Goal: Task Accomplishment & Management: Manage account settings

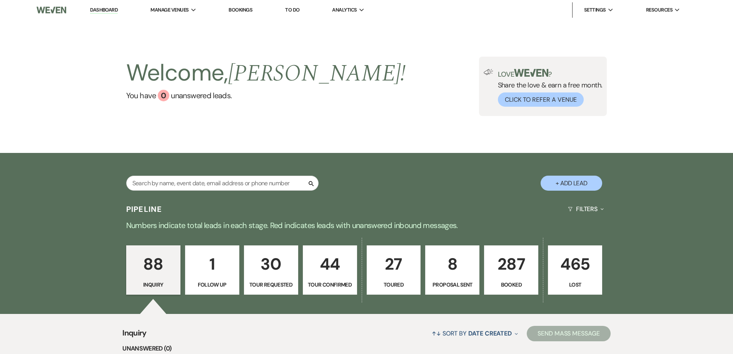
click at [513, 284] on p "Booked" at bounding box center [511, 284] width 44 height 8
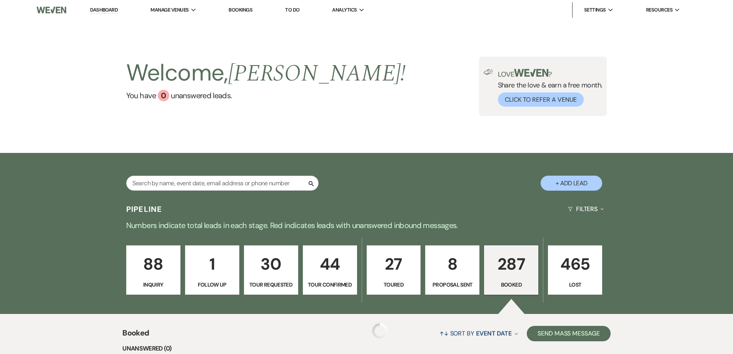
click at [508, 264] on p "287" at bounding box center [511, 264] width 44 height 26
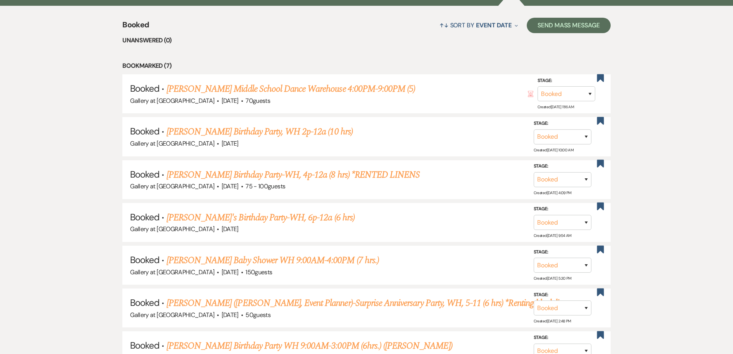
scroll to position [385, 0]
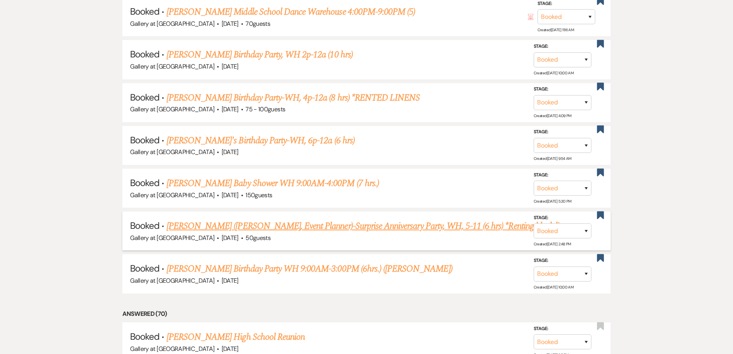
click at [272, 226] on link "[PERSON_NAME] ([PERSON_NAME], Event Planner)-Surprise Anniversary Party, WH, 5-…" at bounding box center [371, 226] width 408 height 14
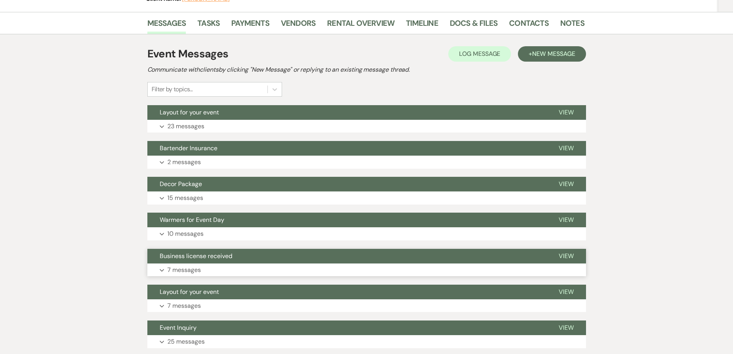
scroll to position [70, 0]
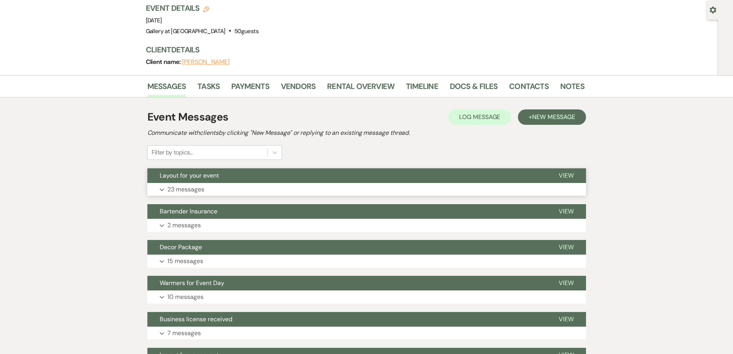
click at [405, 188] on button "Expand 23 messages" at bounding box center [366, 189] width 439 height 13
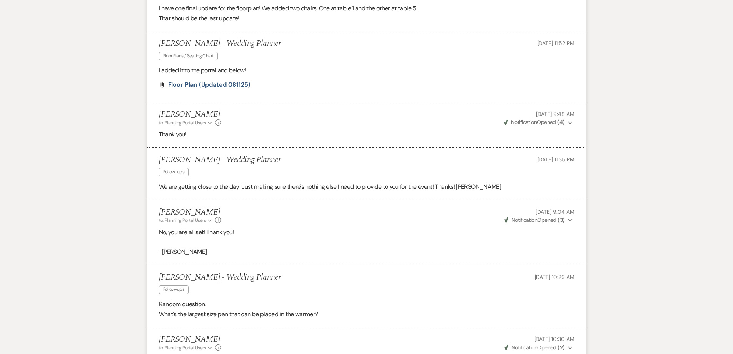
scroll to position [1302, 0]
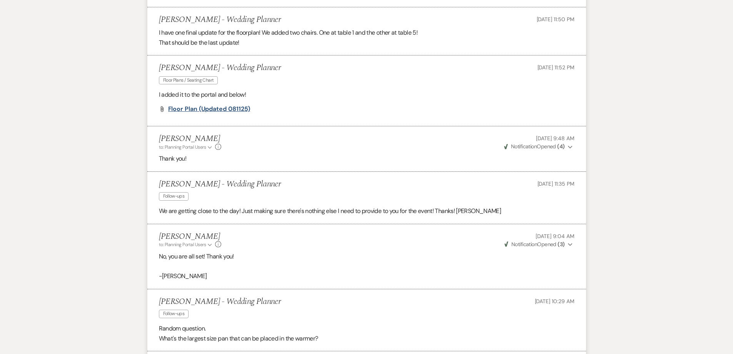
click at [218, 109] on span "Floor Plan (Updated 081125)" at bounding box center [209, 109] width 82 height 8
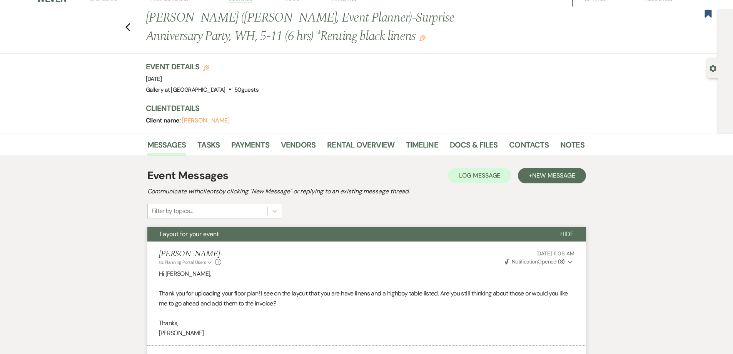
scroll to position [0, 0]
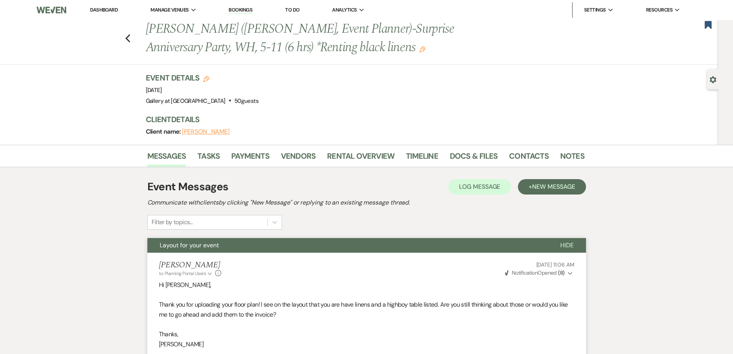
click at [110, 7] on link "Dashboard" at bounding box center [104, 10] width 28 height 7
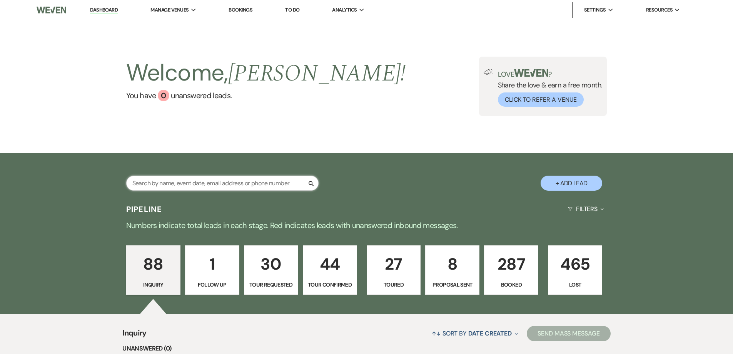
click at [218, 180] on input "text" at bounding box center [222, 182] width 192 height 15
type input "[PERSON_NAME]"
select select "8"
select select "4"
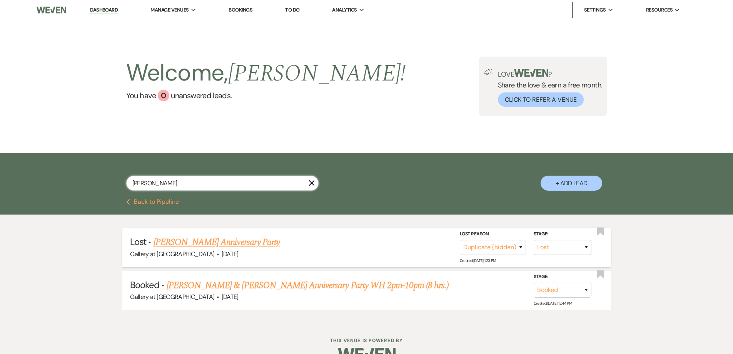
type input "[PERSON_NAME]"
click at [220, 242] on link "[PERSON_NAME] Anniversary Party" at bounding box center [217, 242] width 126 height 14
select select "8"
select select "4"
select select "5"
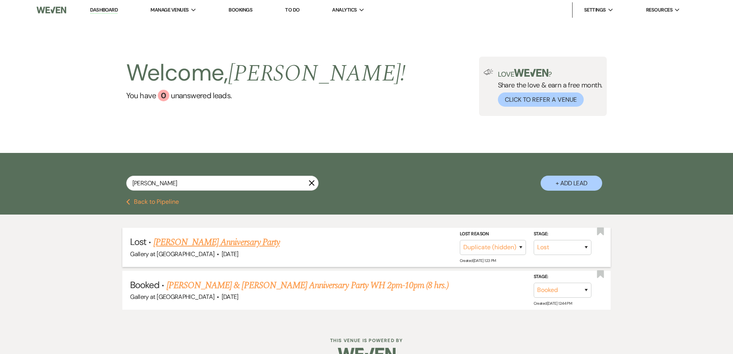
select select "17"
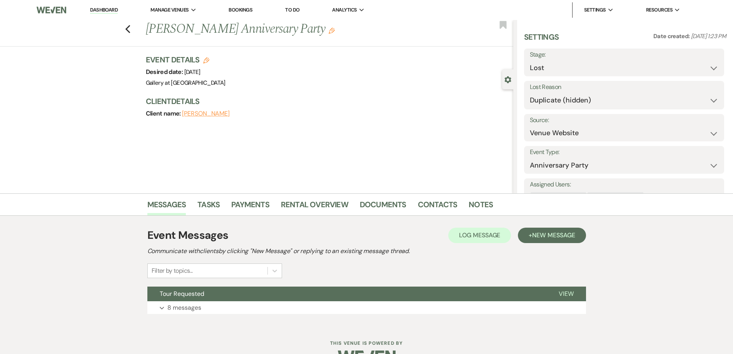
click at [318, 35] on h1 "[PERSON_NAME] Anniversary Party Edit" at bounding box center [291, 29] width 291 height 18
click at [329, 32] on use "button" at bounding box center [332, 31] width 6 height 6
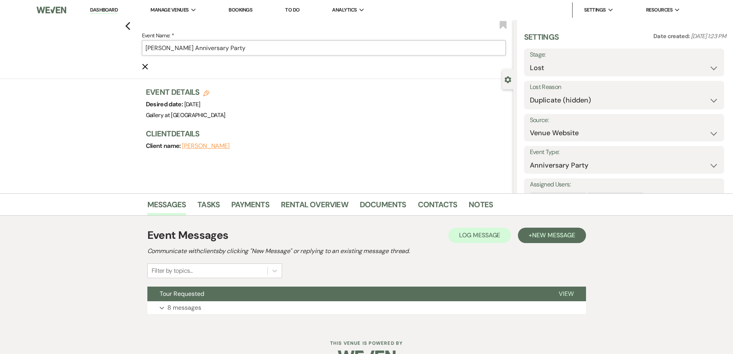
click at [318, 47] on input "[PERSON_NAME] Anniversary Party" at bounding box center [324, 47] width 364 height 15
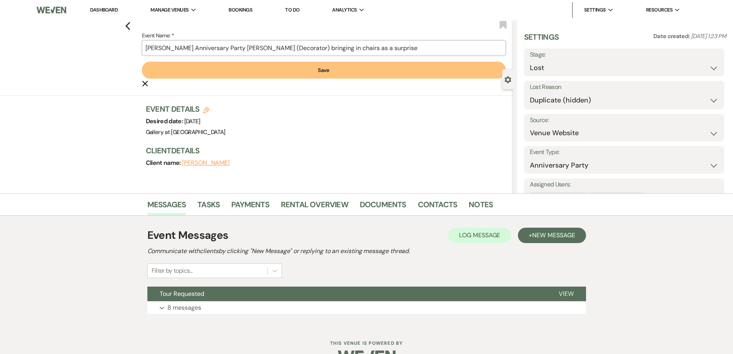
type input "[PERSON_NAME] Anniversary Party [PERSON_NAME] (Decorator) bringing in chairs as…"
click at [339, 72] on button "Save" at bounding box center [324, 70] width 364 height 17
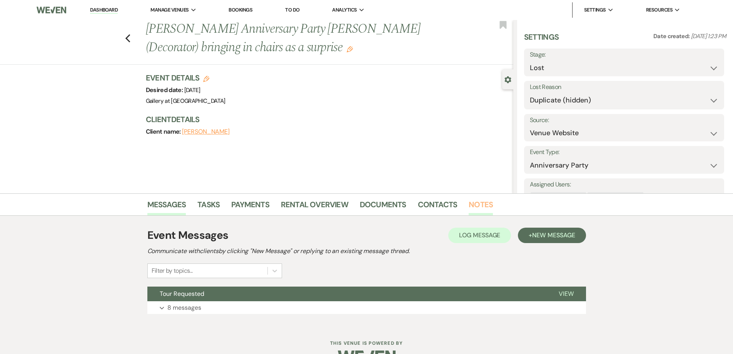
click at [473, 201] on link "Notes" at bounding box center [481, 206] width 24 height 17
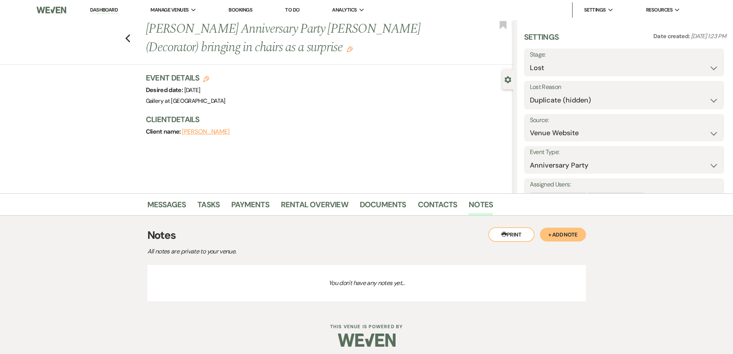
click at [560, 236] on button "+ Add Note" at bounding box center [563, 234] width 46 height 14
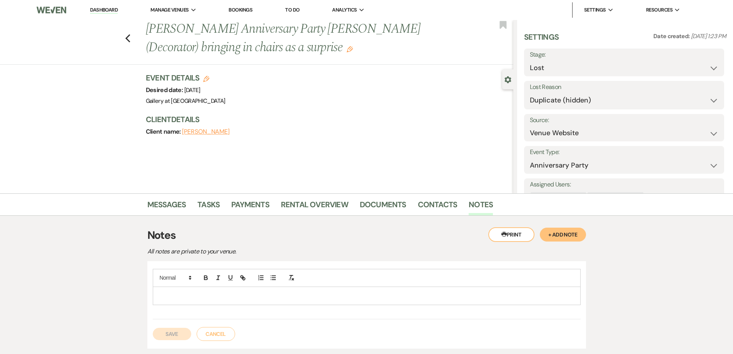
click at [318, 297] on p at bounding box center [367, 295] width 416 height 8
click at [165, 296] on p "DO not need our chairs" at bounding box center [367, 295] width 416 height 8
click at [212, 291] on p "Do not need our chairs" at bounding box center [367, 295] width 416 height 8
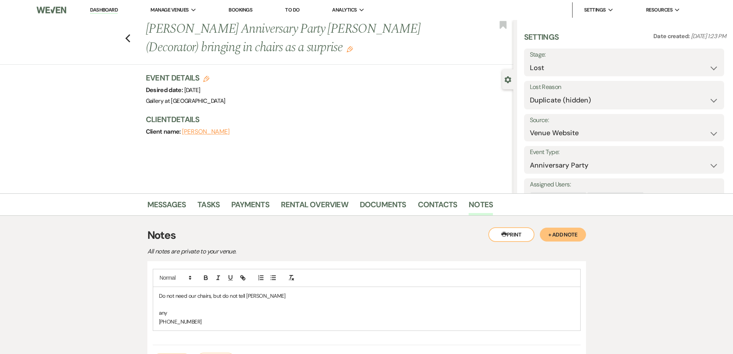
click at [191, 312] on p "any" at bounding box center [367, 312] width 416 height 8
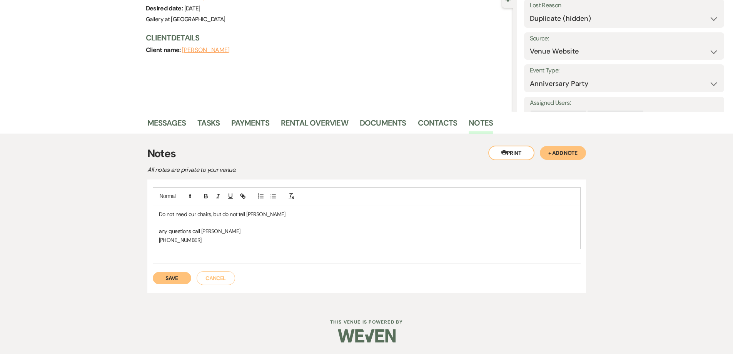
click at [180, 279] on button "Save" at bounding box center [172, 278] width 38 height 12
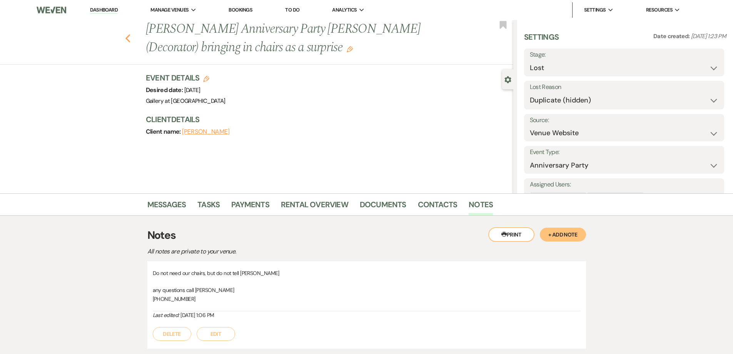
click at [130, 37] on use "button" at bounding box center [127, 38] width 5 height 8
select select "8"
select select "4"
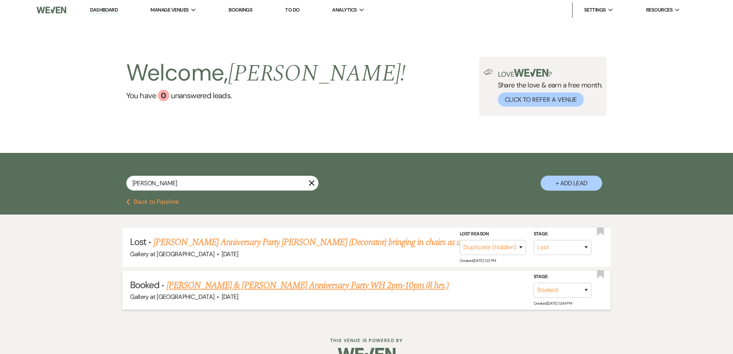
click at [228, 287] on link "[PERSON_NAME] & [PERSON_NAME] Anniversary Party WH 2pm-10pm (8 hrs.)" at bounding box center [308, 285] width 282 height 14
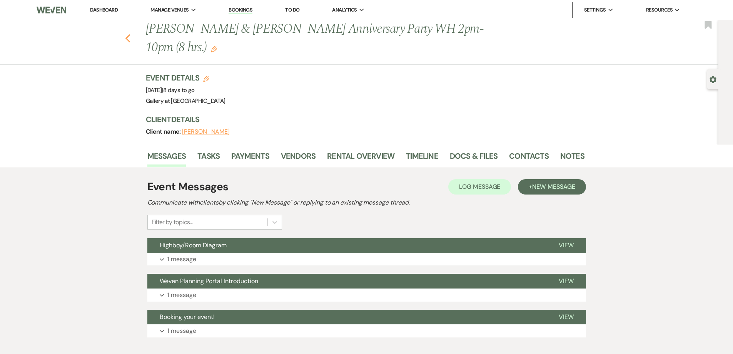
click at [128, 38] on icon "Previous" at bounding box center [128, 38] width 6 height 9
select select "8"
select select "4"
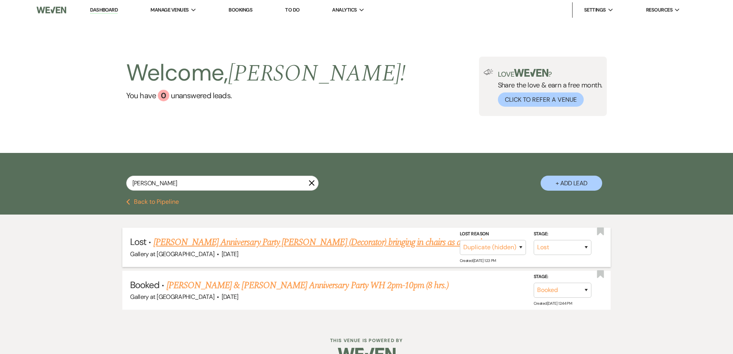
click at [396, 246] on link "[PERSON_NAME] Anniversary Party [PERSON_NAME] (Decorator) bringing in chairs as…" at bounding box center [321, 242] width 335 height 14
select select "8"
select select "4"
select select "5"
select select "17"
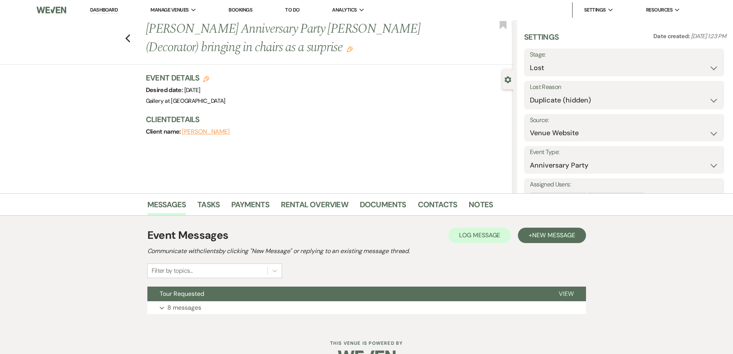
click at [347, 46] on icon "Edit" at bounding box center [350, 49] width 6 height 6
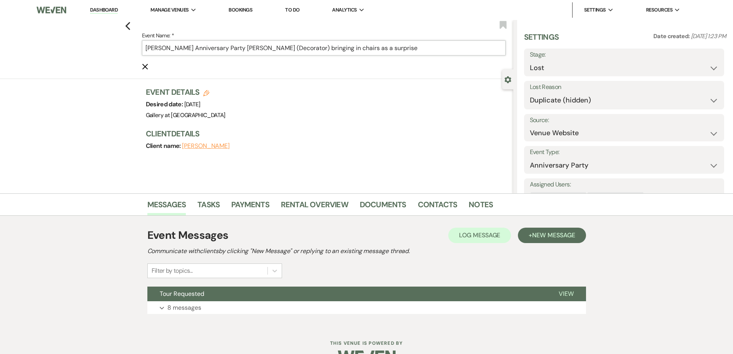
drag, startPoint x: 399, startPoint y: 52, endPoint x: 248, endPoint y: 60, distance: 151.8
click at [248, 60] on form "Event Name: * [PERSON_NAME] Anniversary Party [PERSON_NAME] (Decorator) bringin…" at bounding box center [324, 51] width 364 height 40
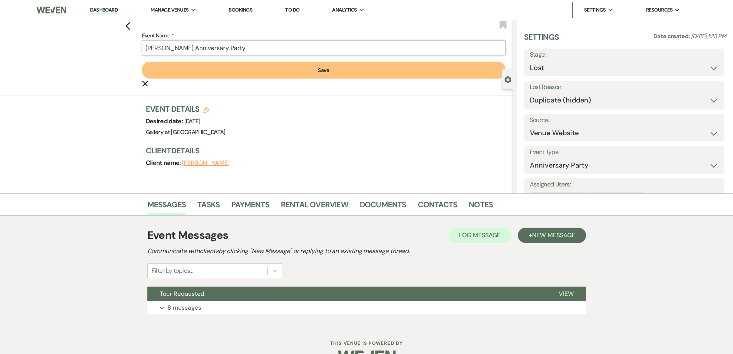
type input "[PERSON_NAME] Anniversary Party"
click at [320, 70] on button "Save" at bounding box center [324, 70] width 364 height 17
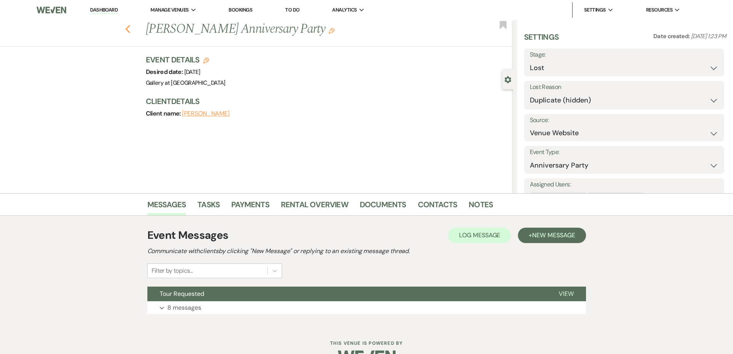
click at [131, 30] on icon "Previous" at bounding box center [128, 29] width 6 height 9
select select "8"
select select "4"
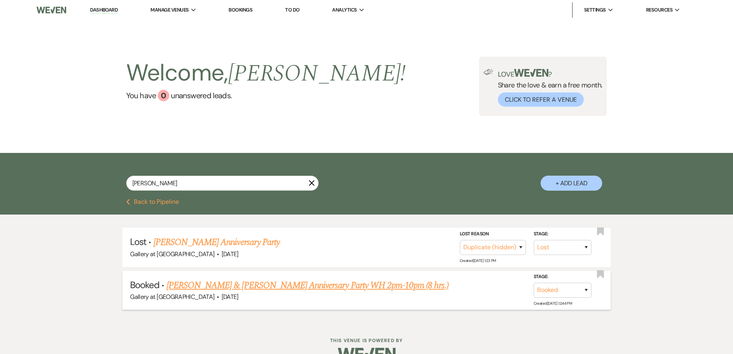
click at [219, 291] on link "[PERSON_NAME] & [PERSON_NAME] Anniversary Party WH 2pm-10pm (8 hrs.)" at bounding box center [308, 285] width 282 height 14
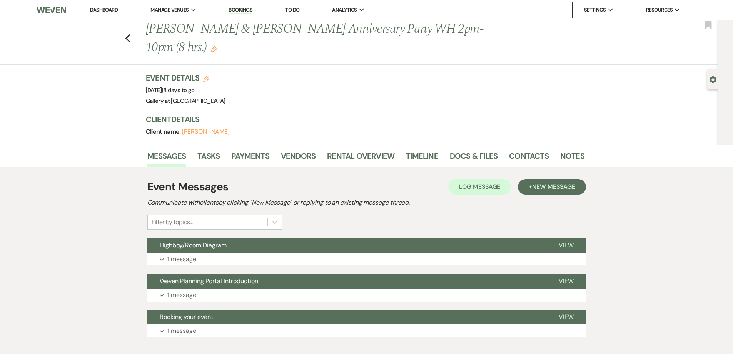
click at [211, 48] on use "button" at bounding box center [214, 49] width 6 height 6
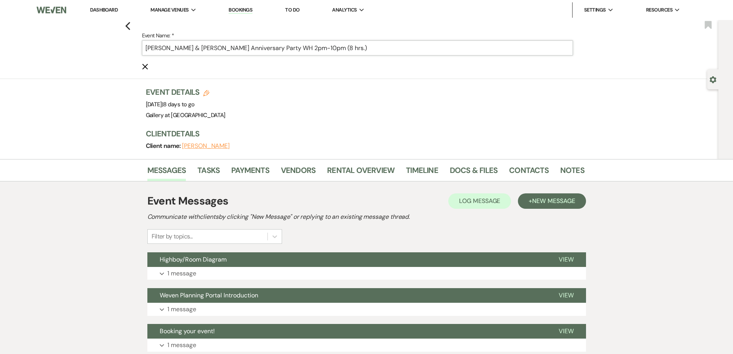
click at [373, 46] on input "[PERSON_NAME] & [PERSON_NAME] Anniversary Party WH 2pm-10pm (8 hrs.)" at bounding box center [357, 47] width 431 height 15
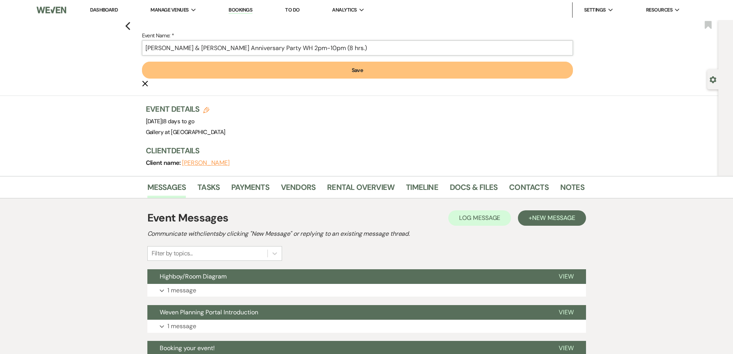
paste input "[PERSON_NAME] (Decorator) bringing in chairs as a surprise"
click at [465, 48] on input "[PERSON_NAME] & [PERSON_NAME] Anniversary Party WH 2pm-10pm (8 hrs.) [PERSON_NA…" at bounding box center [357, 47] width 431 height 15
click at [472, 50] on input "[PERSON_NAME] & [PERSON_NAME] Anniversary Party WH 2pm-10pm (8 hrs.) [PERSON_NA…" at bounding box center [357, 47] width 431 height 15
type input "[PERSON_NAME] & [PERSON_NAME] Anniversary Party WH 2pm-10pm (8 hrs.) [PERSON_NA…"
click at [471, 70] on button "Save" at bounding box center [357, 70] width 431 height 17
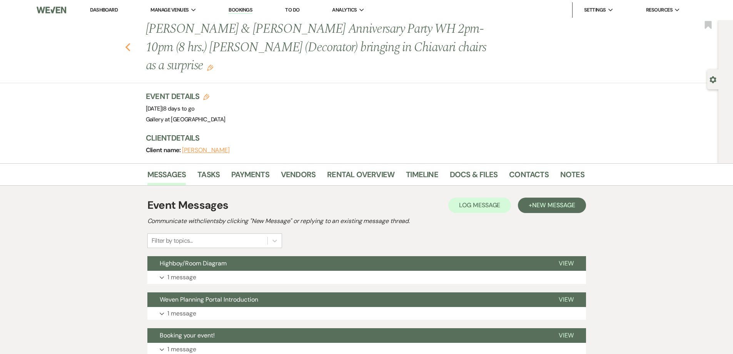
click at [128, 43] on icon "Previous" at bounding box center [128, 47] width 6 height 9
select select "8"
select select "4"
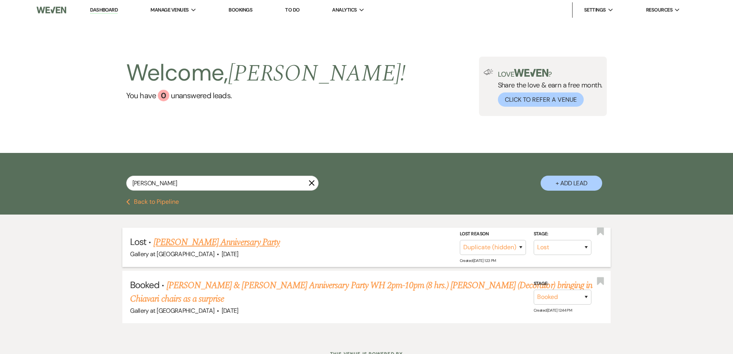
click at [220, 243] on link "[PERSON_NAME] Anniversary Party" at bounding box center [217, 242] width 126 height 14
select select "8"
select select "4"
select select "5"
select select "17"
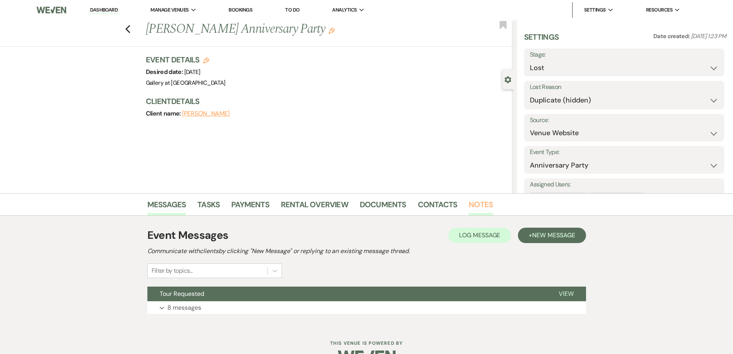
click at [473, 206] on link "Notes" at bounding box center [481, 206] width 24 height 17
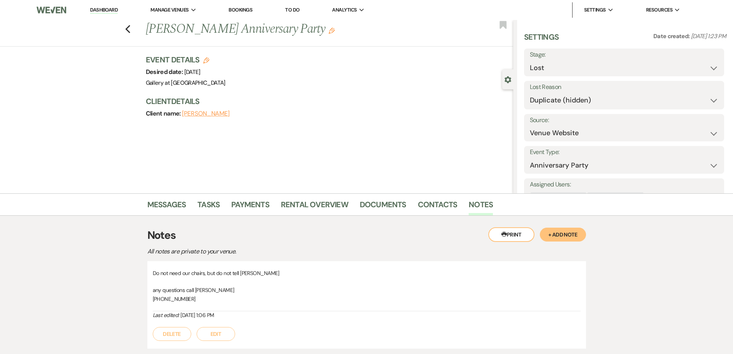
click at [209, 332] on button "Edit" at bounding box center [216, 334] width 38 height 14
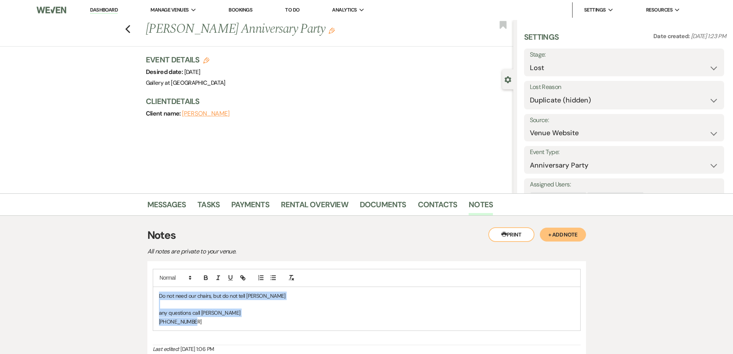
drag, startPoint x: 209, startPoint y: 321, endPoint x: 156, endPoint y: 295, distance: 58.9
click at [156, 295] on div "Do not need our chairs, but do not tell [PERSON_NAME] any questions call [PERSO…" at bounding box center [366, 309] width 427 height 44
copy div "Do not need our chairs, but do not tell [PERSON_NAME] any questions call [PERSO…"
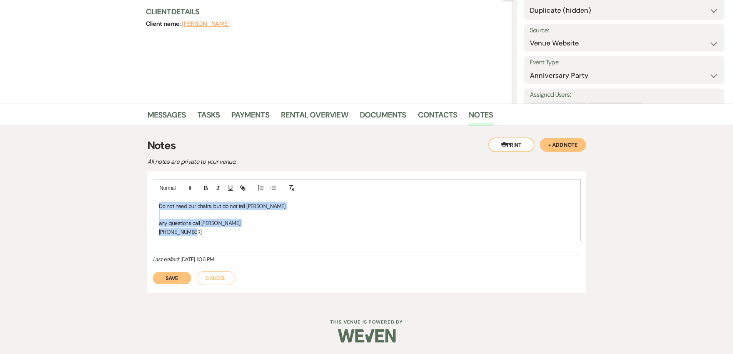
click at [218, 279] on button "Cancel" at bounding box center [216, 278] width 38 height 14
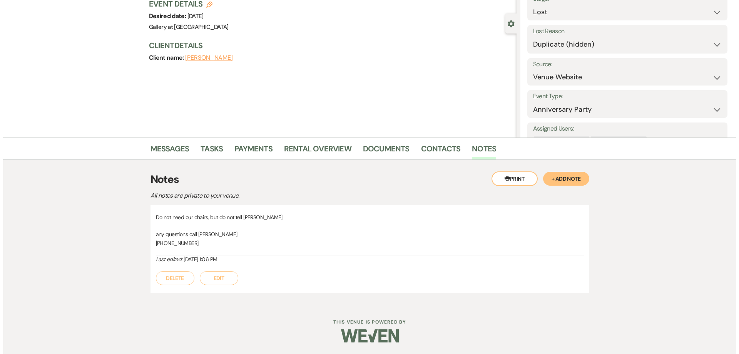
scroll to position [56, 0]
click at [175, 279] on button "Delete" at bounding box center [172, 278] width 38 height 14
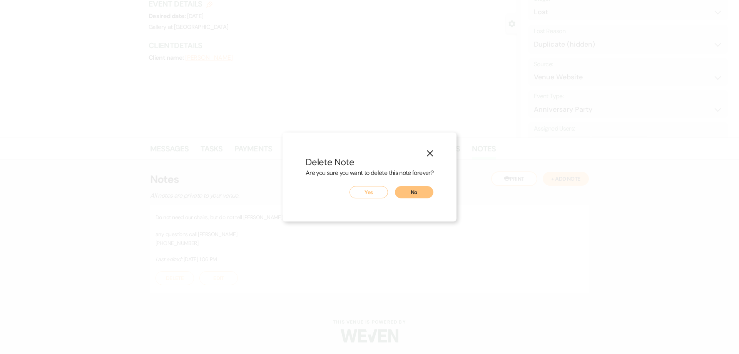
click at [374, 194] on button "Yes" at bounding box center [368, 192] width 38 height 12
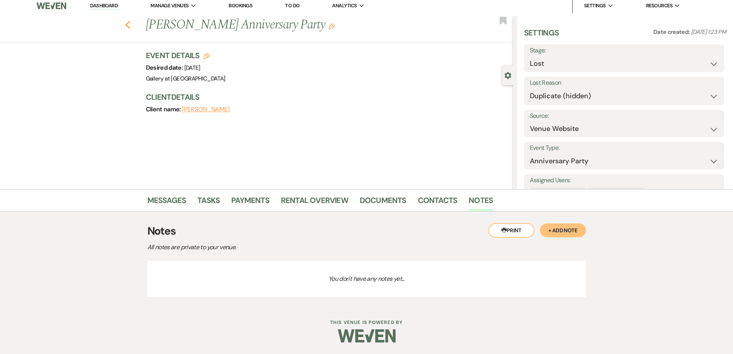
click at [130, 26] on use "button" at bounding box center [127, 25] width 5 height 8
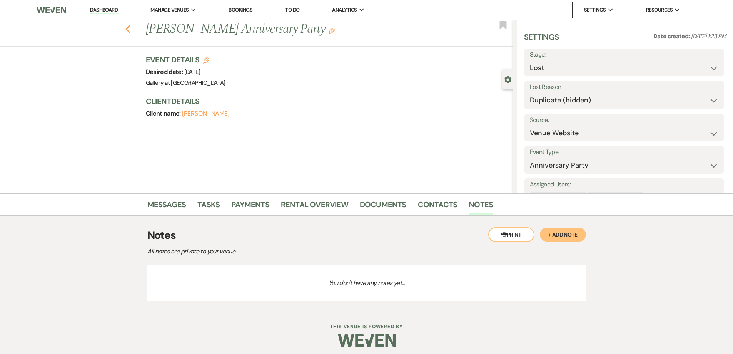
select select "8"
select select "4"
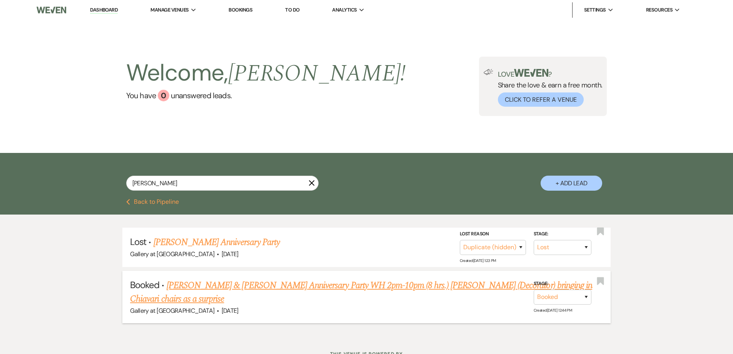
click at [221, 287] on link "[PERSON_NAME] & [PERSON_NAME] Anniversary Party WH 2pm-10pm (8 hrs.) [PERSON_NA…" at bounding box center [361, 292] width 462 height 28
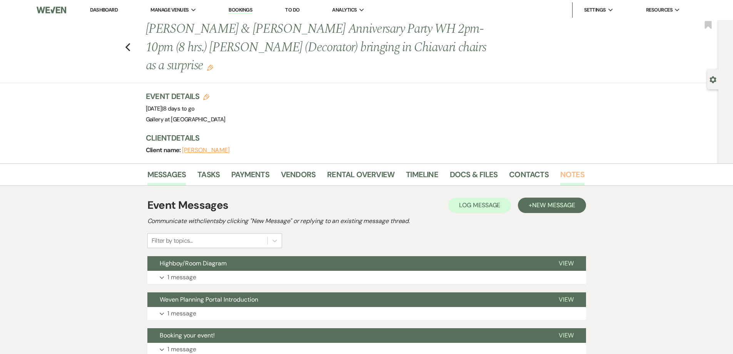
click at [563, 168] on link "Notes" at bounding box center [572, 176] width 24 height 17
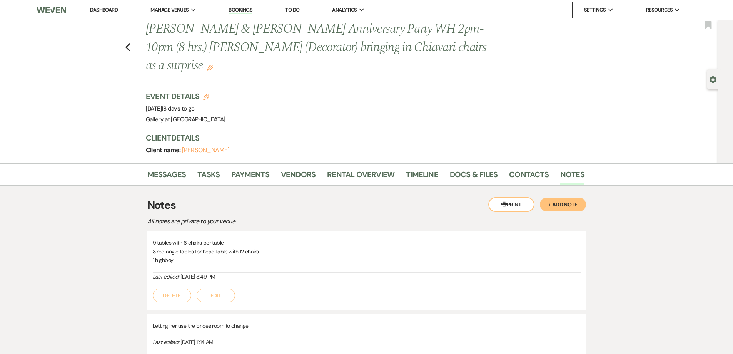
click at [561, 197] on button "+ Add Note" at bounding box center [563, 204] width 46 height 14
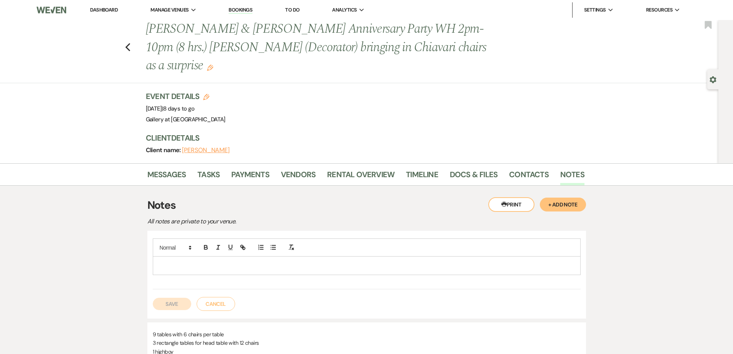
click at [247, 261] on p at bounding box center [367, 265] width 416 height 8
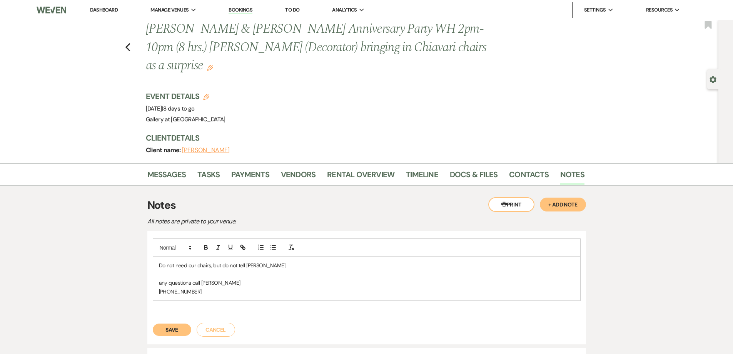
click at [162, 323] on button "Save" at bounding box center [172, 329] width 38 height 12
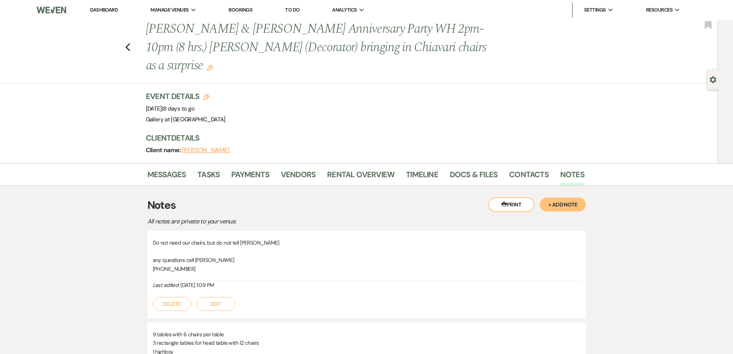
click at [134, 39] on div "Previous [PERSON_NAME] & [PERSON_NAME] Anniversary Party WH 2pm-10pm (8 hrs.) […" at bounding box center [357, 51] width 722 height 63
click at [486, 168] on link "Docs & Files" at bounding box center [474, 176] width 48 height 17
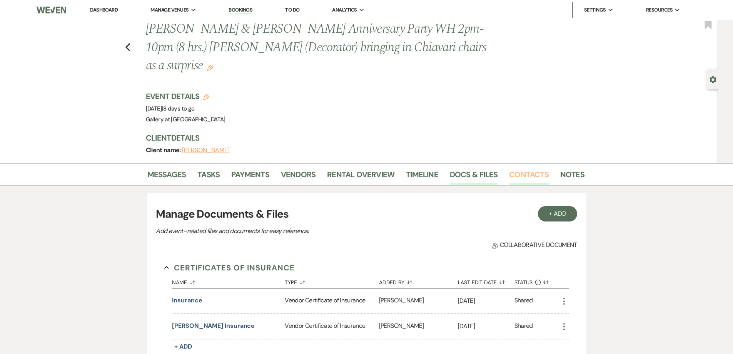
click at [513, 168] on link "Contacts" at bounding box center [529, 176] width 40 height 17
